Goal: Task Accomplishment & Management: Complete application form

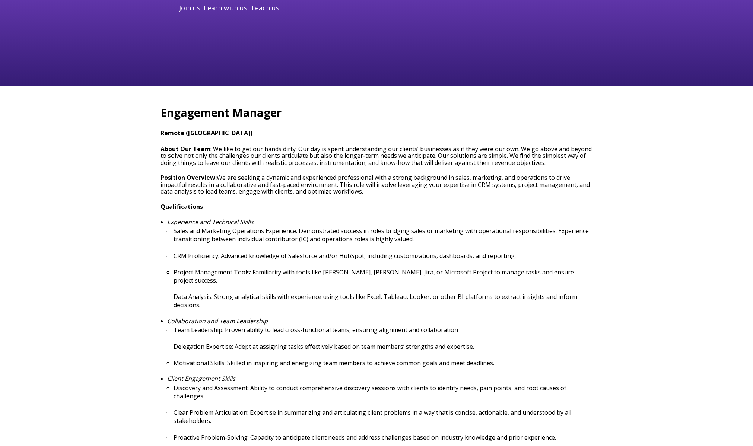
scroll to position [149, 0]
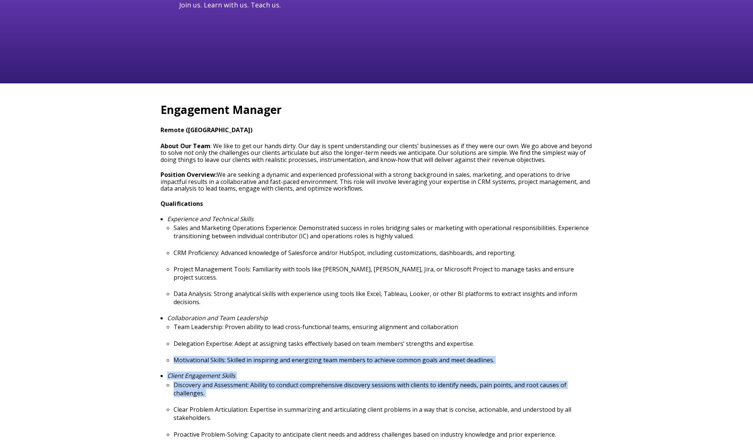
drag, startPoint x: 337, startPoint y: 395, endPoint x: 339, endPoint y: 345, distance: 49.9
click at [339, 345] on ul "Experience and Technical Skills Sales and Marketing Operations Experience: Demo…" at bounding box center [377, 327] width 432 height 223
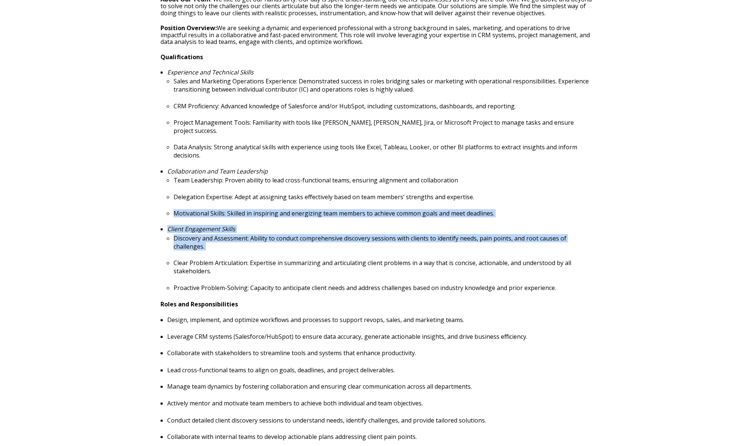
scroll to position [298, 0]
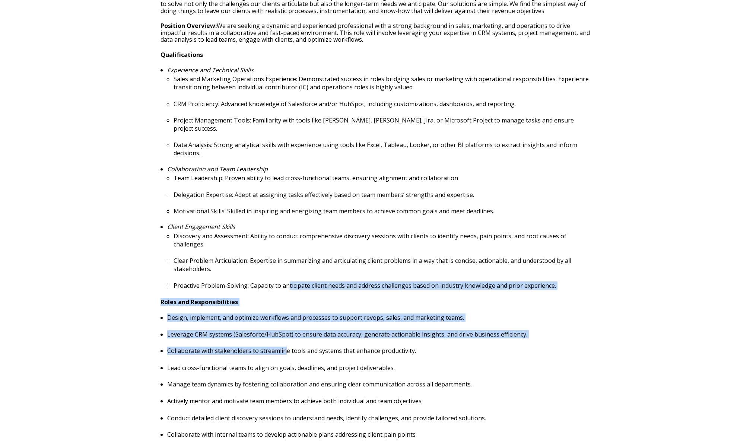
drag, startPoint x: 286, startPoint y: 340, endPoint x: 288, endPoint y: 278, distance: 61.9
click at [288, 278] on span "Engagement Manager Remote (USA) About Our Team : We like to get our hands dirty…" at bounding box center [377, 328] width 432 height 750
click at [305, 302] on span "Engagement Manager Remote (USA) About Our Team : We like to get our hands dirty…" at bounding box center [377, 328] width 432 height 750
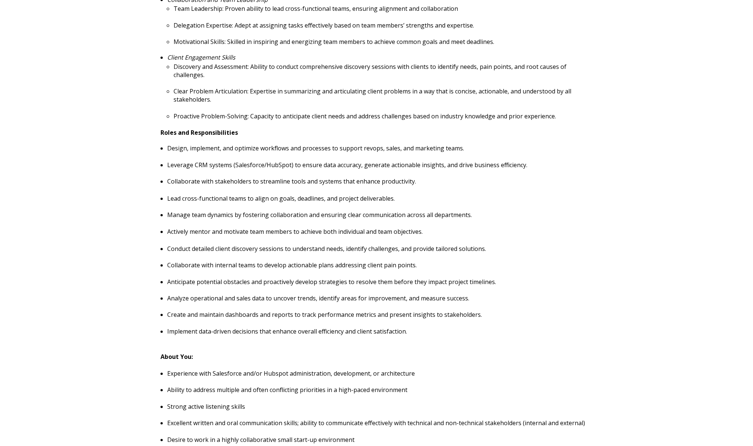
scroll to position [484, 0]
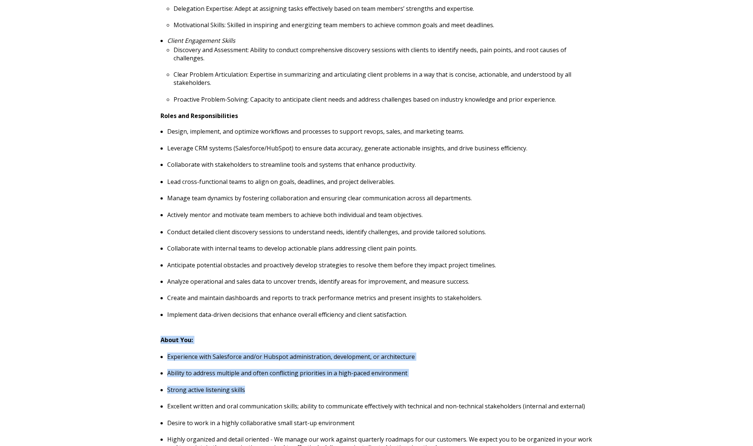
drag, startPoint x: 385, startPoint y: 378, endPoint x: 385, endPoint y: 331, distance: 47.3
click at [386, 328] on div "Engagement Manager Remote (USA) About Our Team : We like to get our hands dirty…" at bounding box center [377, 137] width 432 height 762
click at [385, 336] on div "Engagement Manager Remote (USA) About Our Team : We like to get our hands dirty…" at bounding box center [377, 137] width 432 height 762
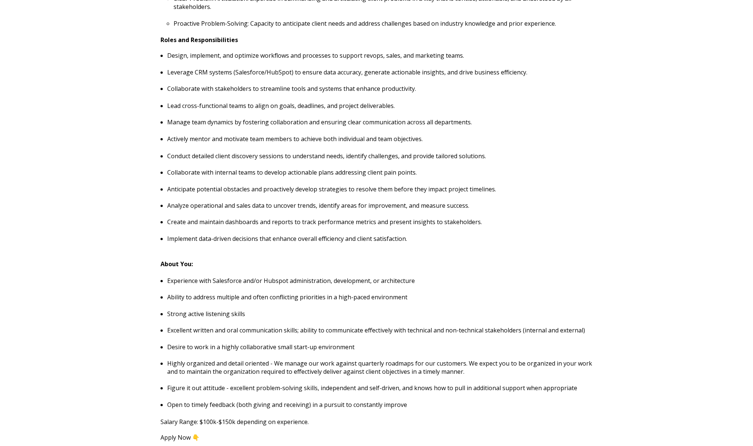
scroll to position [633, 0]
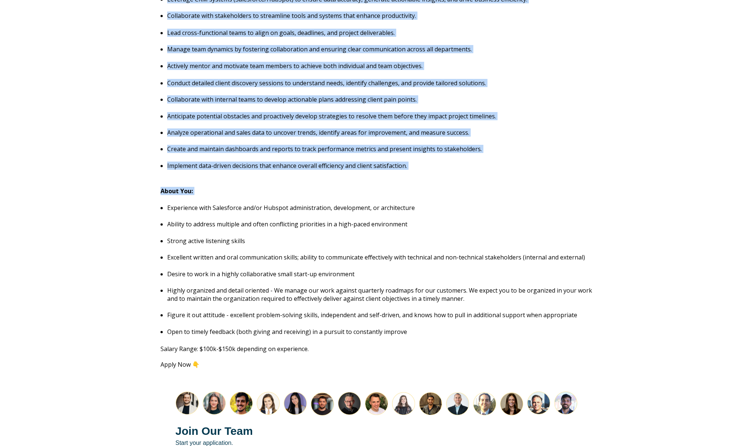
drag, startPoint x: 369, startPoint y: 343, endPoint x: 353, endPoint y: 190, distance: 154.3
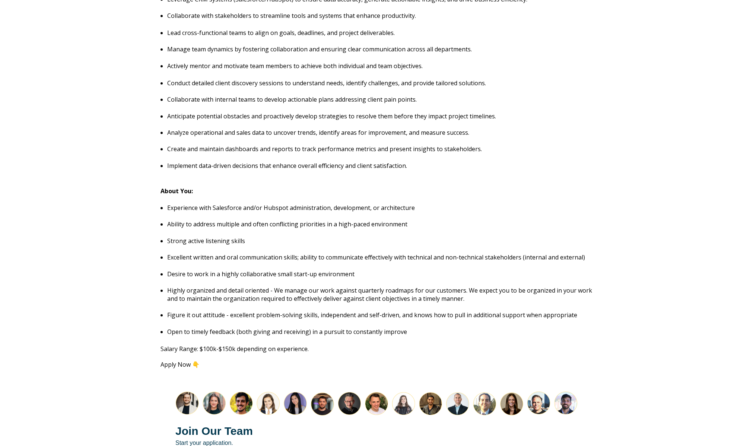
drag, startPoint x: 366, startPoint y: 253, endPoint x: 363, endPoint y: 275, distance: 22.2
click at [367, 253] on p "Excellent written and oral communication skills; ability to communicate effecti…" at bounding box center [379, 257] width 425 height 8
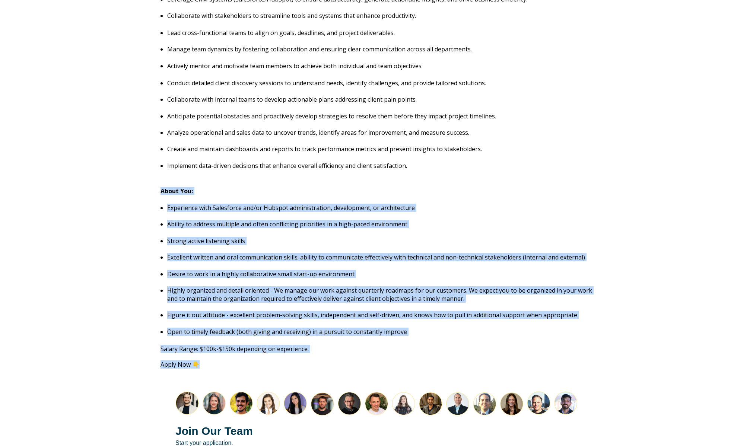
drag, startPoint x: 312, startPoint y: 361, endPoint x: 223, endPoint y: 190, distance: 192.7
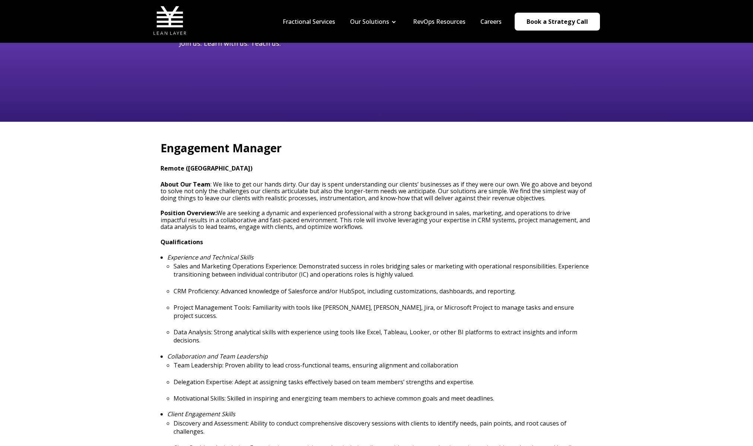
scroll to position [74, 0]
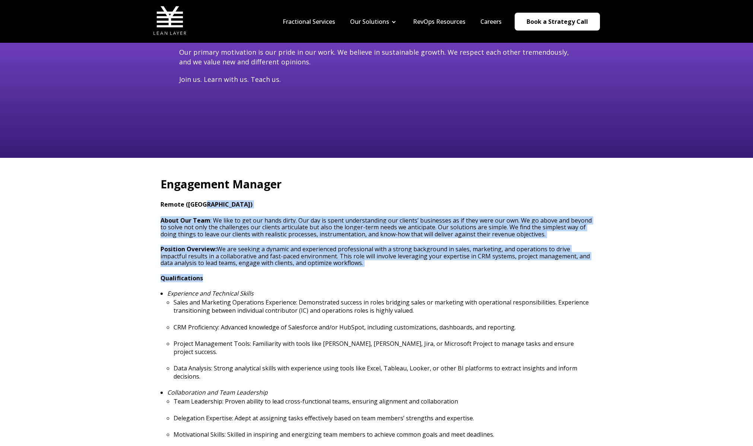
drag, startPoint x: 275, startPoint y: 228, endPoint x: 316, endPoint y: 308, distance: 90.5
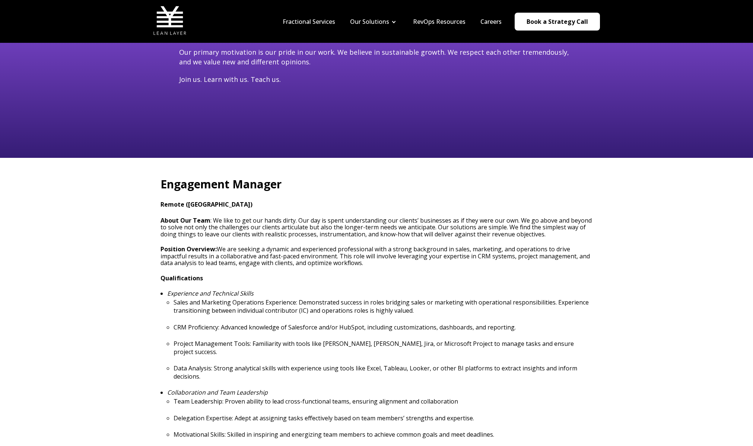
click at [316, 308] on p "Sales and Marketing Operations Experience: Demonstrated success in roles bridgi…" at bounding box center [383, 306] width 419 height 16
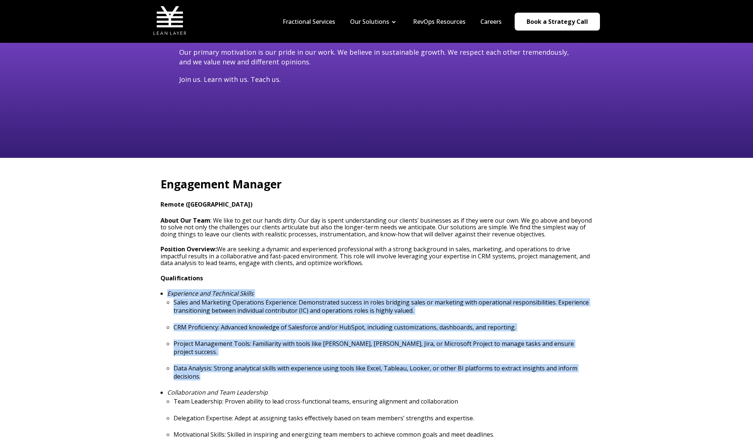
drag, startPoint x: 271, startPoint y: 295, endPoint x: 331, endPoint y: 394, distance: 115.2
click at [323, 384] on ul "Experience and Technical Skills Sales and Marketing Operations Experience: Demo…" at bounding box center [377, 401] width 432 height 223
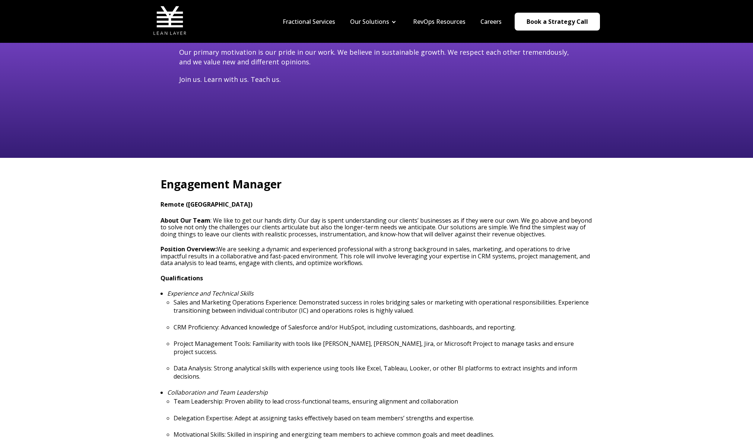
click at [336, 397] on p "Team Leadership: Proven ability to lead cross-functional teams, ensuring alignm…" at bounding box center [383, 401] width 419 height 8
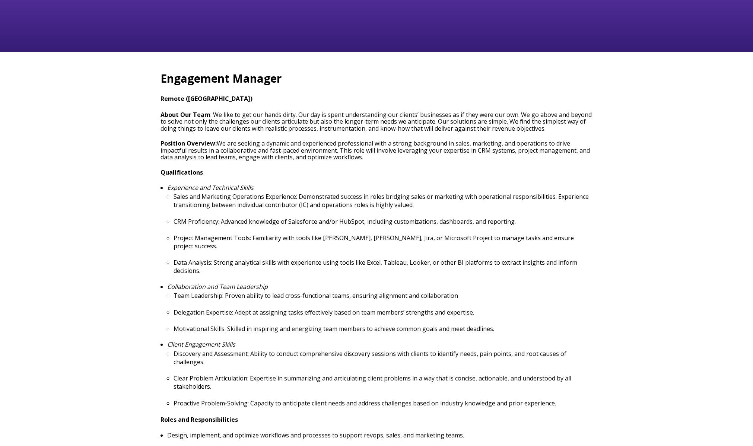
drag, startPoint x: 304, startPoint y: 308, endPoint x: 312, endPoint y: 332, distance: 25.9
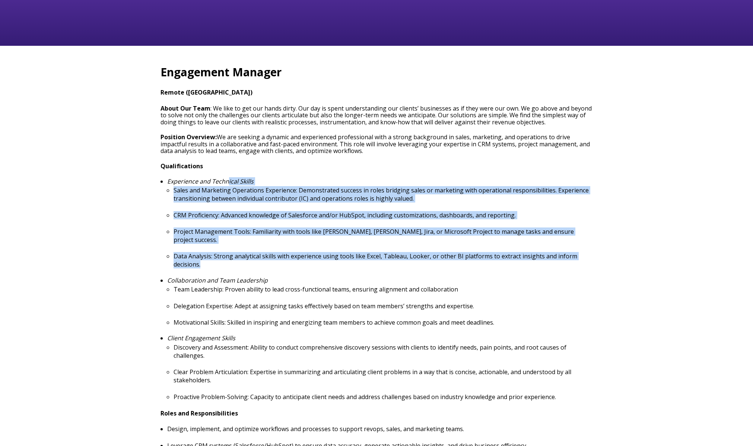
drag, startPoint x: 221, startPoint y: 258, endPoint x: 228, endPoint y: 183, distance: 75.6
click at [228, 183] on li "Experience and Technical Skills Sales and Marketing Operations Experience: Demo…" at bounding box center [379, 223] width 425 height 91
click at [246, 196] on p "Sales and Marketing Operations Experience: Demonstrated success in roles bridgi…" at bounding box center [383, 194] width 419 height 16
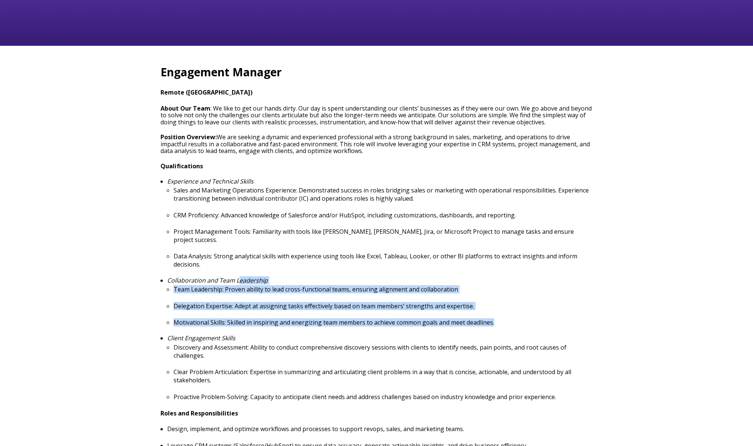
drag, startPoint x: 249, startPoint y: 278, endPoint x: 325, endPoint y: 347, distance: 102.6
click at [317, 335] on ul "Experience and Technical Skills Sales and Marketing Operations Experience: Demo…" at bounding box center [377, 289] width 432 height 223
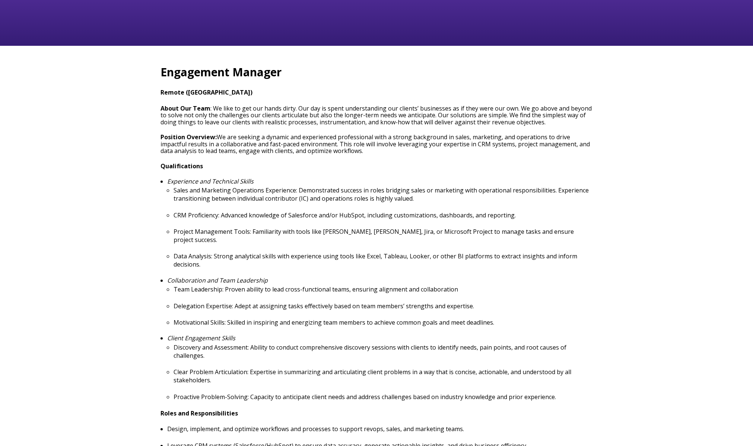
drag, startPoint x: 329, startPoint y: 351, endPoint x: 371, endPoint y: 342, distance: 43.1
click at [330, 351] on p "Discovery and Assessment: Ability to conduct comprehensive discovery sessions w…" at bounding box center [383, 351] width 419 height 16
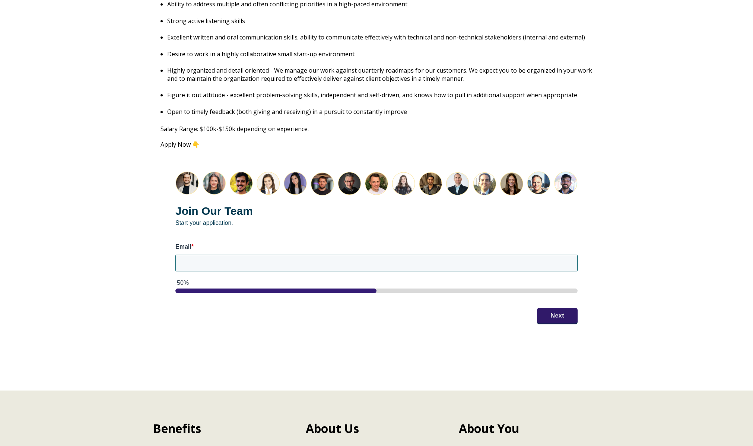
scroll to position [894, 0]
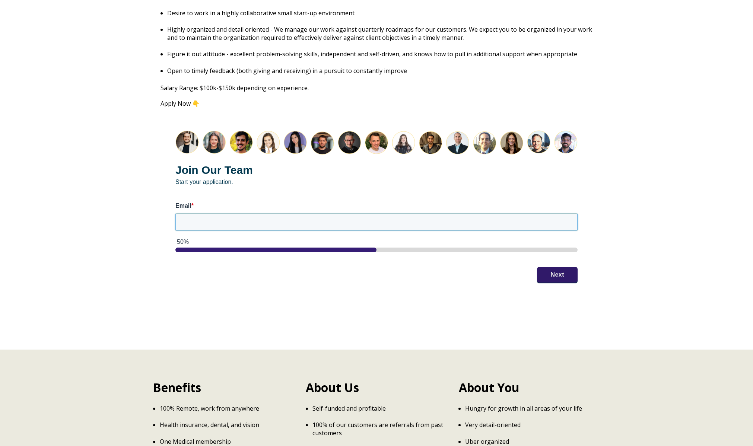
click at [218, 215] on input "Email *" at bounding box center [376, 222] width 402 height 16
type input "[EMAIL_ADDRESS][DOMAIN_NAME]"
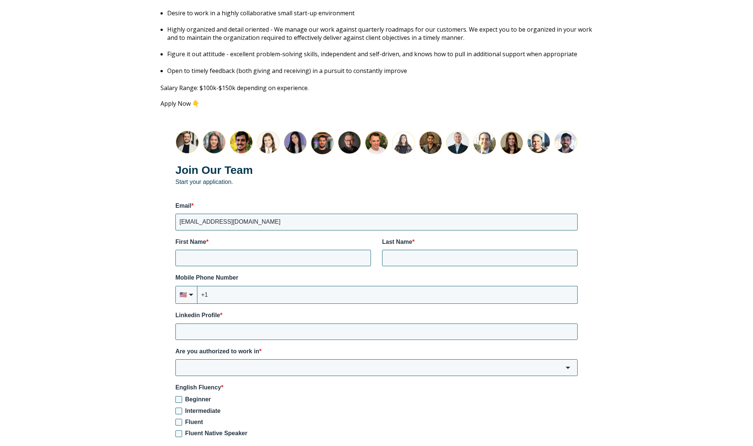
click at [555, 274] on label "Mobile Phone Number" at bounding box center [376, 278] width 402 height 8
click at [555, 286] on input "+1" at bounding box center [387, 295] width 380 height 18
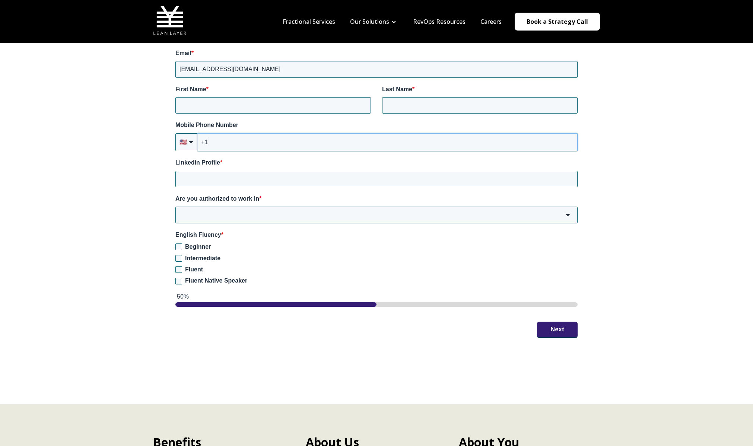
scroll to position [969, 0]
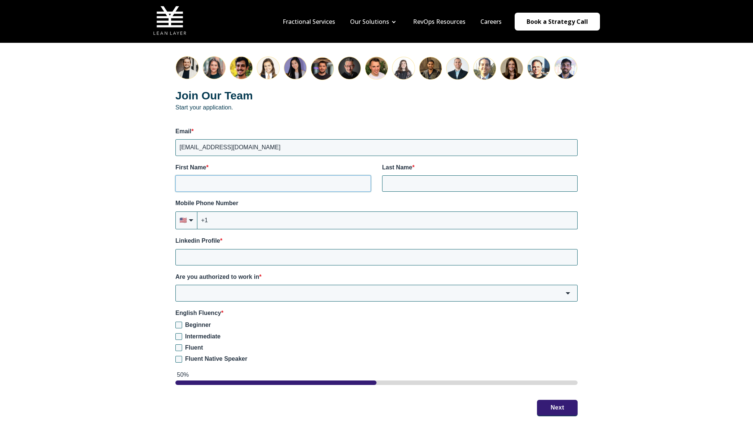
click at [200, 175] on input "First Name *" at bounding box center [273, 183] width 196 height 16
type input "[PERSON_NAME]"
type input "Yashchin"
click at [236, 213] on input "+1" at bounding box center [387, 221] width 380 height 18
type input "[PHONE_NUMBER]"
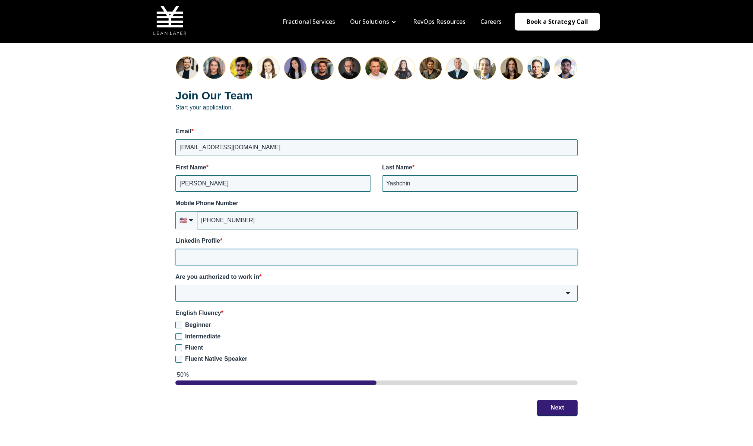
paste input "Robin Iss"
type input "Robin Iss"
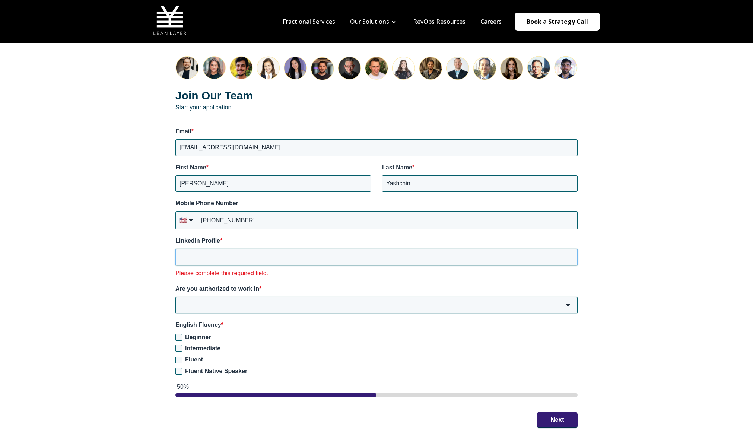
paste input "[URL][DOMAIN_NAME][PERSON_NAME]"
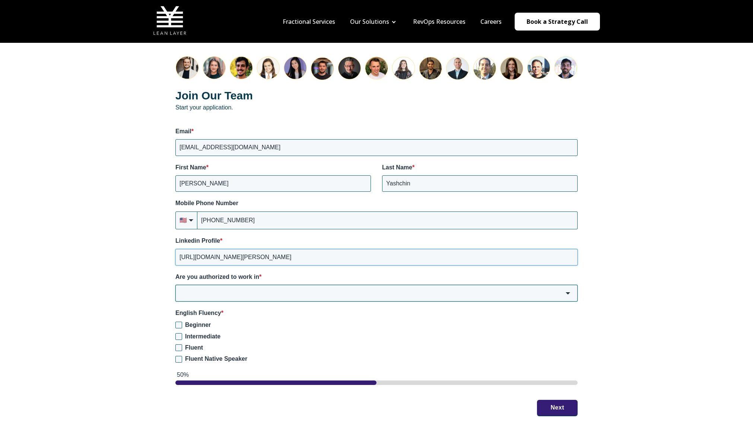
type input "[URL][DOMAIN_NAME][PERSON_NAME]"
click at [255, 288] on input "Are you authorized to work in *" at bounding box center [376, 293] width 402 height 16
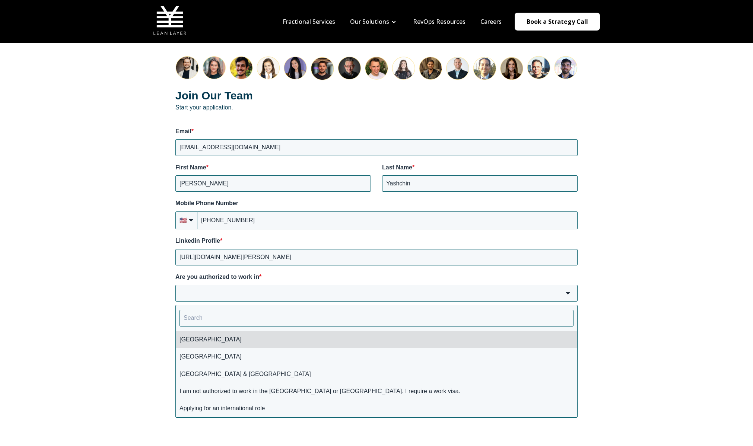
click at [194, 335] on li "[GEOGRAPHIC_DATA]" at bounding box center [377, 339] width 402 height 17
type input "[GEOGRAPHIC_DATA]"
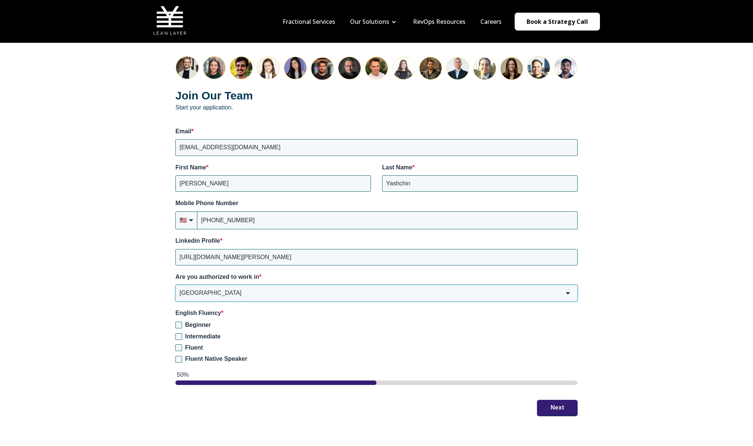
click at [209, 291] on input "[GEOGRAPHIC_DATA]" at bounding box center [376, 293] width 402 height 16
click at [194, 356] on span "Fluent Native Speaker" at bounding box center [216, 359] width 62 height 6
click at [182, 356] on input "Fluent Native Speaker" at bounding box center [178, 359] width 7 height 7
checkbox input "true"
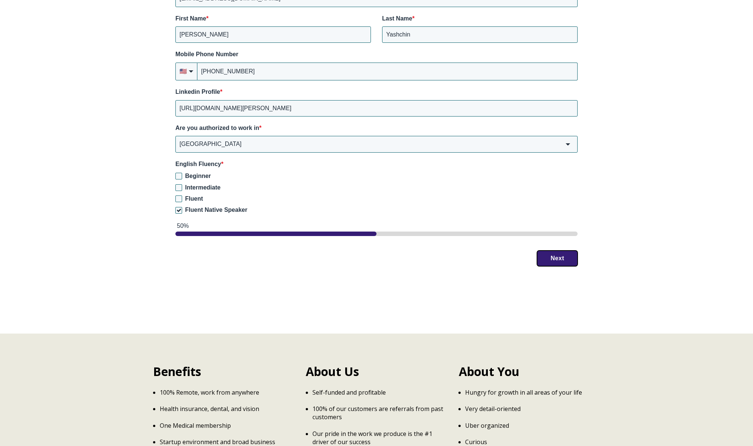
click at [571, 251] on button "Next" at bounding box center [557, 259] width 41 height 16
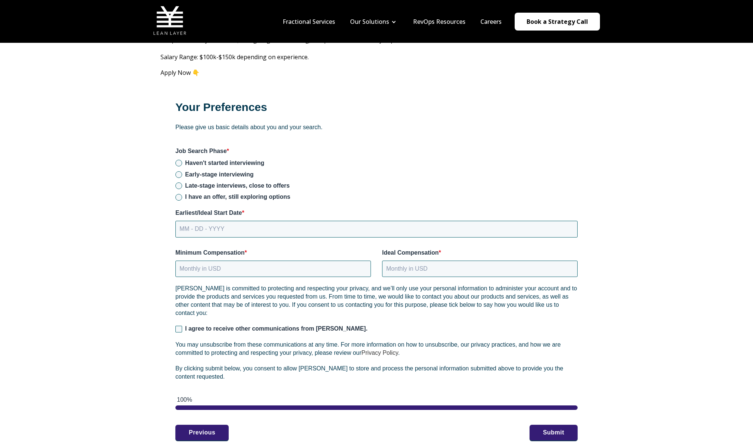
scroll to position [853, 0]
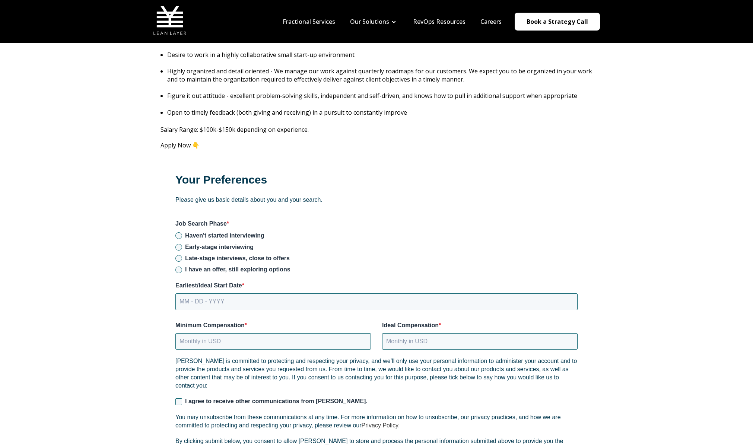
click at [226, 244] on span "Early-stage interviewing" at bounding box center [219, 247] width 69 height 6
click at [182, 244] on input "Early-stage interviewing" at bounding box center [178, 247] width 7 height 7
radio input "true"
click at [266, 293] on input "MM - DD - YYYY" at bounding box center [376, 301] width 402 height 16
click at [185, 293] on input "MM - DD - YYYY" at bounding box center [376, 301] width 402 height 16
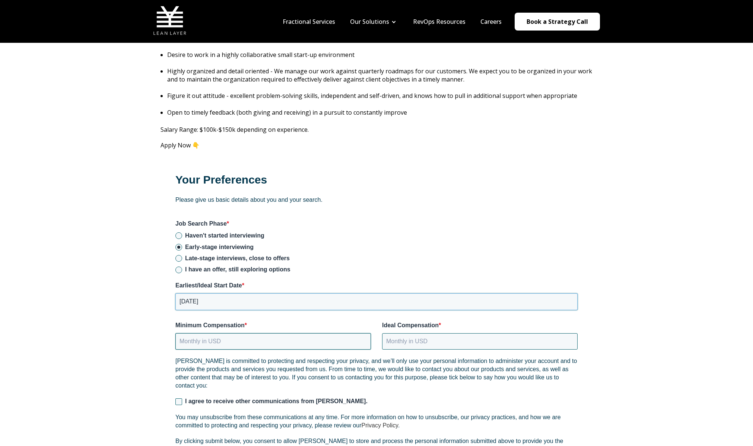
type input "[DATE]"
click at [226, 338] on input "Minimum Compensation *" at bounding box center [273, 341] width 196 height 16
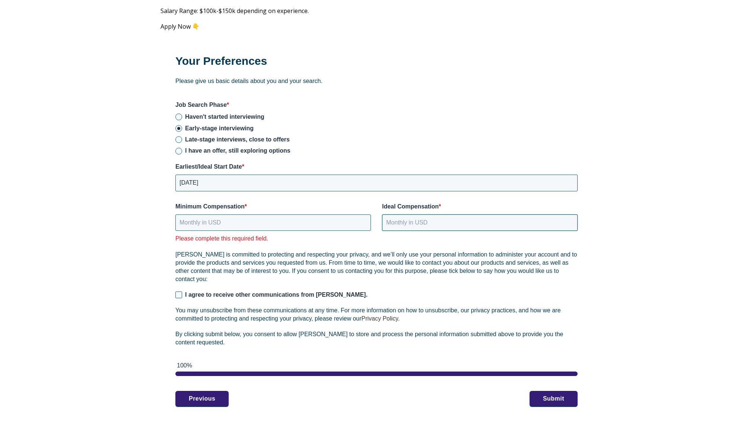
scroll to position [1080, 0]
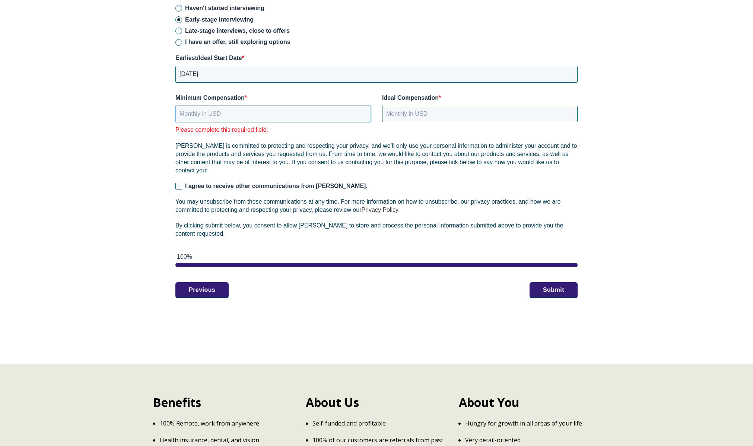
click at [234, 107] on input "Minimum Compensation *" at bounding box center [273, 114] width 196 height 16
click at [234, 106] on input "Minimum Compensation *" at bounding box center [273, 114] width 196 height 16
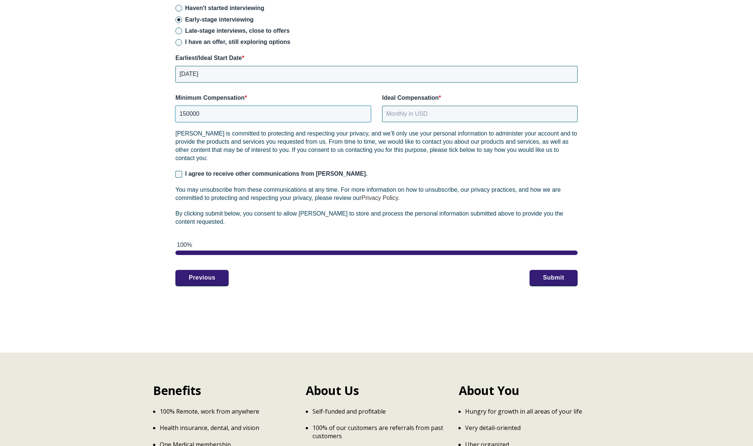
type input "150000"
click at [422, 94] on div "Ideal Compensation *" at bounding box center [480, 108] width 196 height 29
click at [433, 109] on input "Ideal Compensation *" at bounding box center [480, 114] width 196 height 16
drag, startPoint x: 397, startPoint y: 109, endPoint x: 404, endPoint y: 108, distance: 7.9
click at [404, 108] on input "180000" at bounding box center [480, 114] width 196 height 16
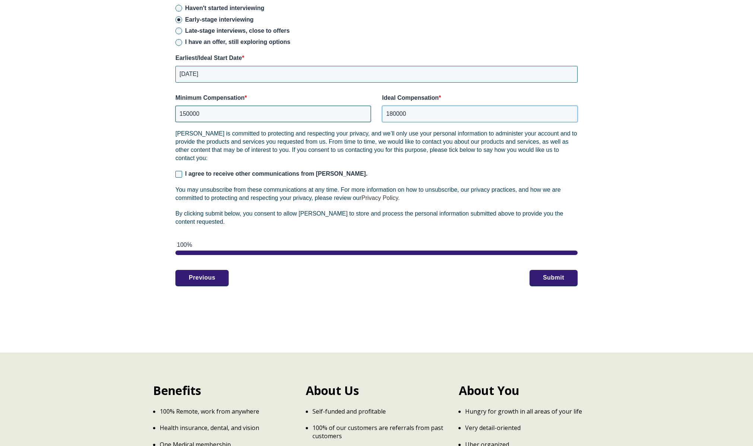
type input "180000"
drag, startPoint x: 189, startPoint y: 105, endPoint x: 213, endPoint y: 105, distance: 24.6
click at [213, 106] on input "150000" at bounding box center [273, 114] width 196 height 16
click at [241, 106] on input "150000" at bounding box center [273, 114] width 196 height 16
click at [267, 186] on p "You may unsubscribe from these communications at any time. For more information…" at bounding box center [376, 194] width 402 height 16
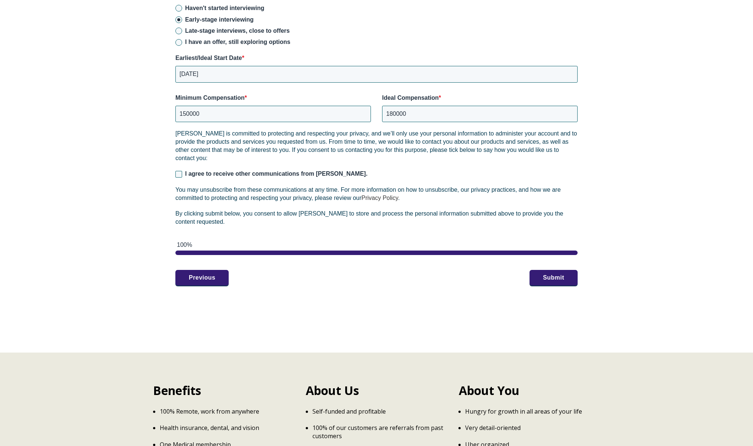
click at [248, 171] on span "I agree to receive other communications from [PERSON_NAME]." at bounding box center [276, 174] width 183 height 6
click at [182, 171] on input "I agree to receive other communications from [PERSON_NAME]." at bounding box center [178, 174] width 7 height 7
checkbox input "true"
click at [564, 277] on button "Submit" at bounding box center [554, 278] width 48 height 16
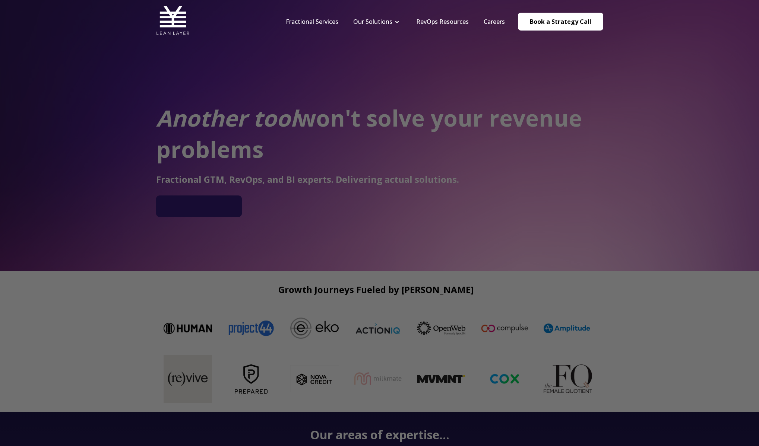
click at [604, 224] on div at bounding box center [383, 225] width 766 height 451
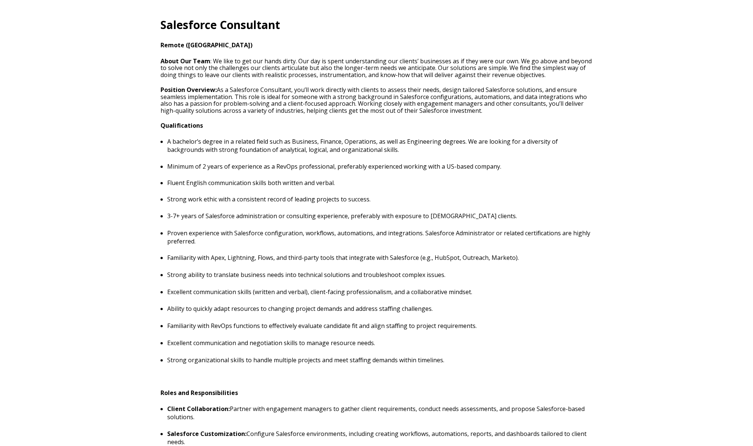
scroll to position [223, 0]
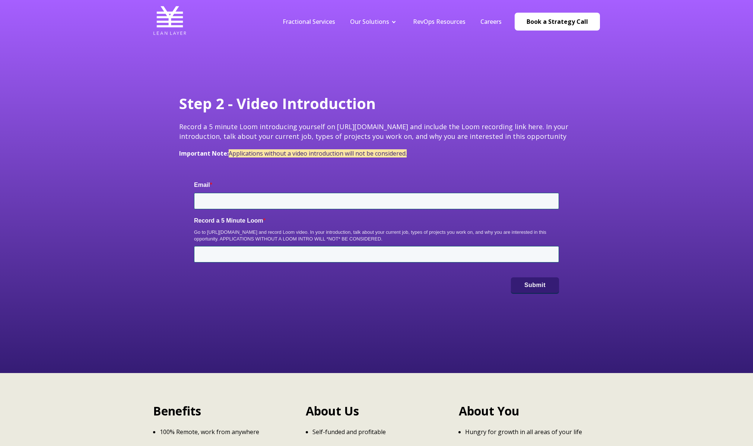
type input "[EMAIL_ADDRESS][DOMAIN_NAME]"
click at [380, 115] on span "Step 2 - Video Introduction Record a 5 minute Loom introducing yourself on http…" at bounding box center [376, 125] width 395 height 64
drag, startPoint x: 520, startPoint y: 150, endPoint x: 498, endPoint y: 112, distance: 43.2
click at [498, 112] on span "Step 2 - Video Introduction Record a 5 minute Loom introducing yourself on http…" at bounding box center [376, 125] width 395 height 64
click at [496, 114] on span "Step 2 - Video Introduction Record a 5 minute Loom introducing yourself on http…" at bounding box center [376, 125] width 395 height 64
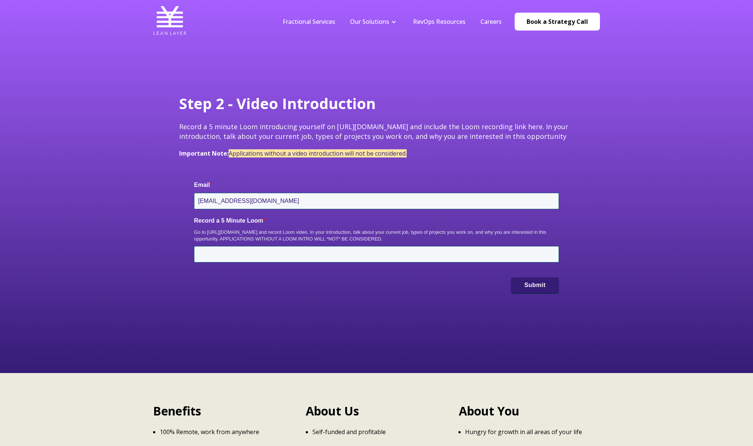
drag, startPoint x: 484, startPoint y: 109, endPoint x: 514, endPoint y: 162, distance: 61.4
click at [508, 152] on span "Step 2 - Video Introduction Record a 5 minute Loom introducing yourself on http…" at bounding box center [376, 125] width 395 height 64
click at [516, 168] on div "Email * danyashchin@gmail.com Record a 5 Minute Loom * Go to https://www.loom.c…" at bounding box center [376, 237] width 395 height 142
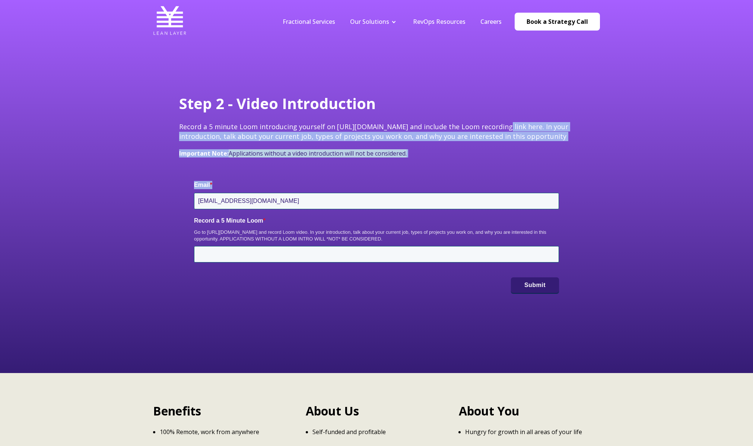
drag, startPoint x: 512, startPoint y: 151, endPoint x: 497, endPoint y: 115, distance: 39.0
click at [497, 115] on div "Step 2 - Video Introduction Record a 5 minute Loom introducing yourself on http…" at bounding box center [377, 200] width 410 height 215
drag, startPoint x: 473, startPoint y: 109, endPoint x: 507, endPoint y: 161, distance: 62.3
click at [505, 160] on div "Step 2 - Video Introduction Record a 5 minute Loom introducing yourself on http…" at bounding box center [376, 129] width 395 height 73
click at [507, 161] on div "Step 2 - Video Introduction Record a 5 minute Loom introducing yourself on http…" at bounding box center [376, 129] width 395 height 73
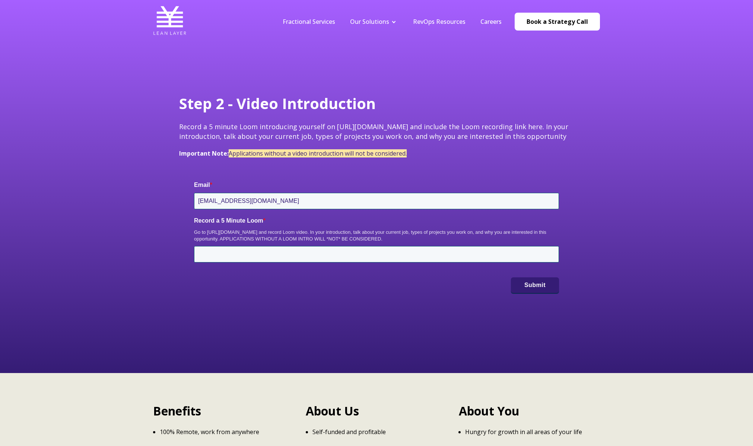
drag, startPoint x: 512, startPoint y: 155, endPoint x: 461, endPoint y: 96, distance: 78.1
click at [461, 96] on div "Step 2 - Video Introduction Record a 5 minute Loom introducing yourself on http…" at bounding box center [376, 129] width 395 height 73
click at [473, 115] on span "Step 2 - Video Introduction Record a 5 minute Loom introducing yourself on http…" at bounding box center [376, 125] width 395 height 64
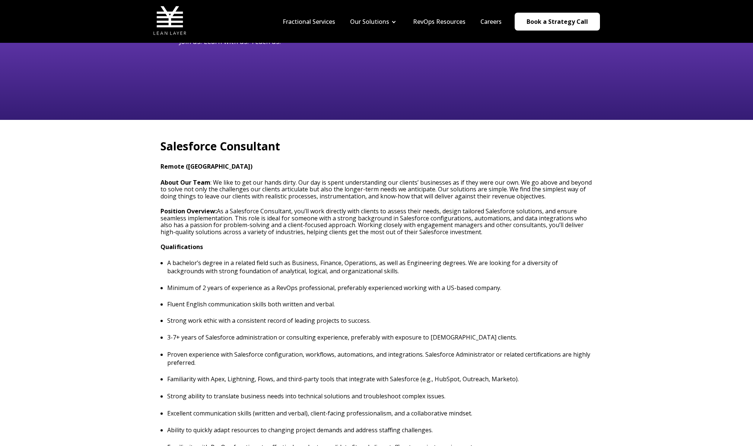
scroll to position [112, 0]
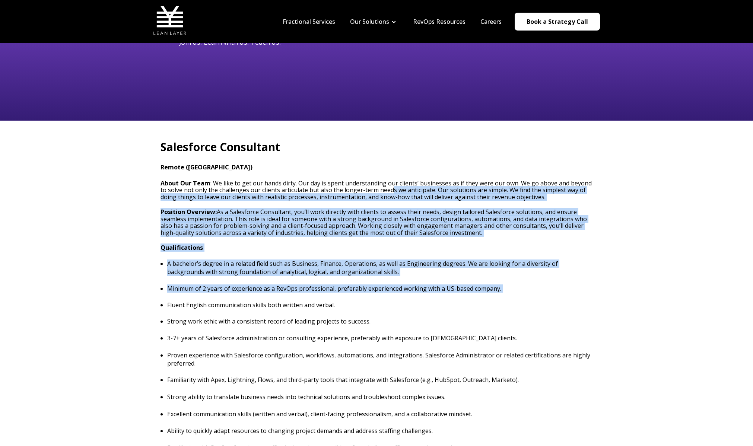
drag, startPoint x: 391, startPoint y: 203, endPoint x: 465, endPoint y: 306, distance: 127.0
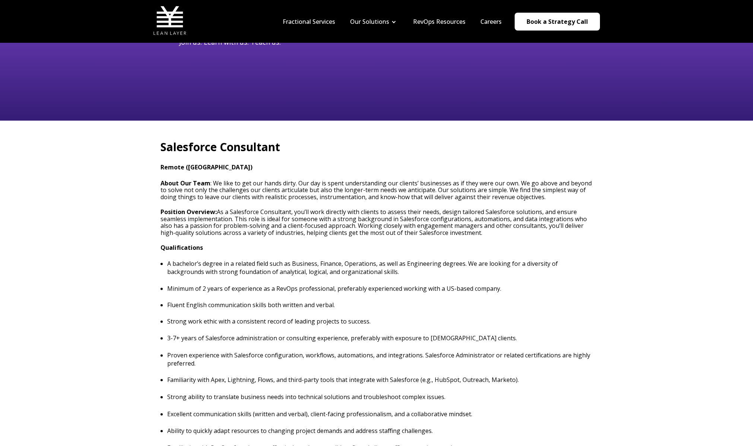
drag, startPoint x: 498, startPoint y: 348, endPoint x: 342, endPoint y: 158, distance: 245.3
